Goal: Task Accomplishment & Management: Complete application form

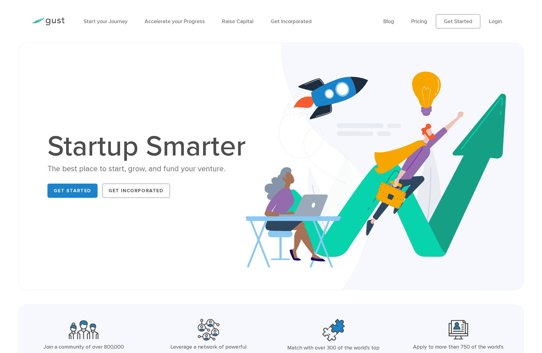
click at [240, 25] on div "Start your Journey Accelerate your Progress Raise Capital Get Incorporated" at bounding box center [228, 22] width 299 height 26
click at [240, 22] on link "Raise Capital" at bounding box center [237, 21] width 31 height 6
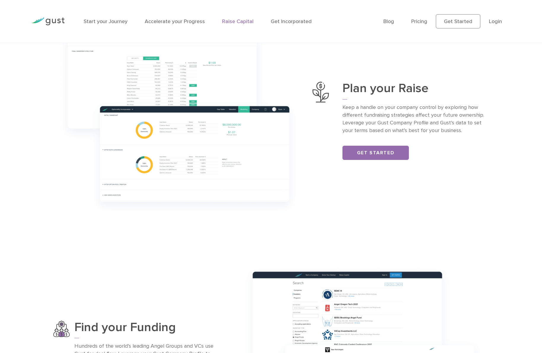
scroll to position [148, 0]
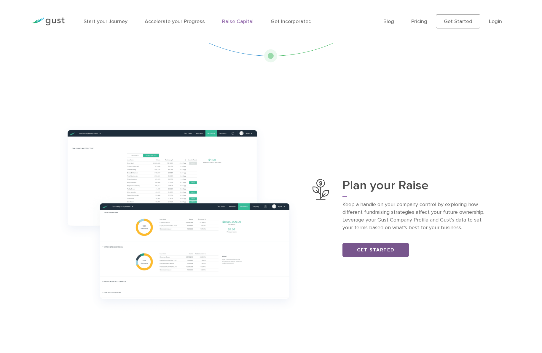
click at [396, 255] on link "Get Started" at bounding box center [375, 250] width 66 height 14
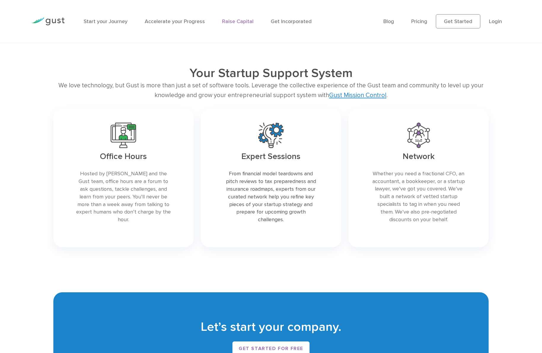
scroll to position [1127, 0]
